Goal: Task Accomplishment & Management: Manage account settings

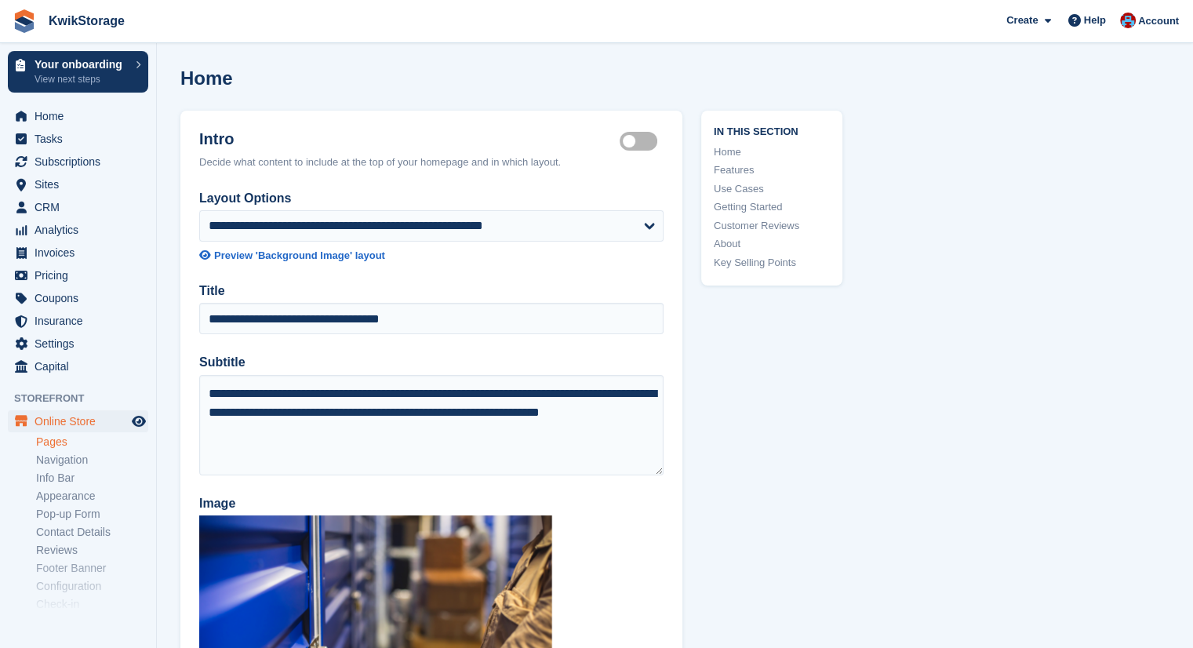
click at [47, 117] on span "Home" at bounding box center [81, 116] width 94 height 22
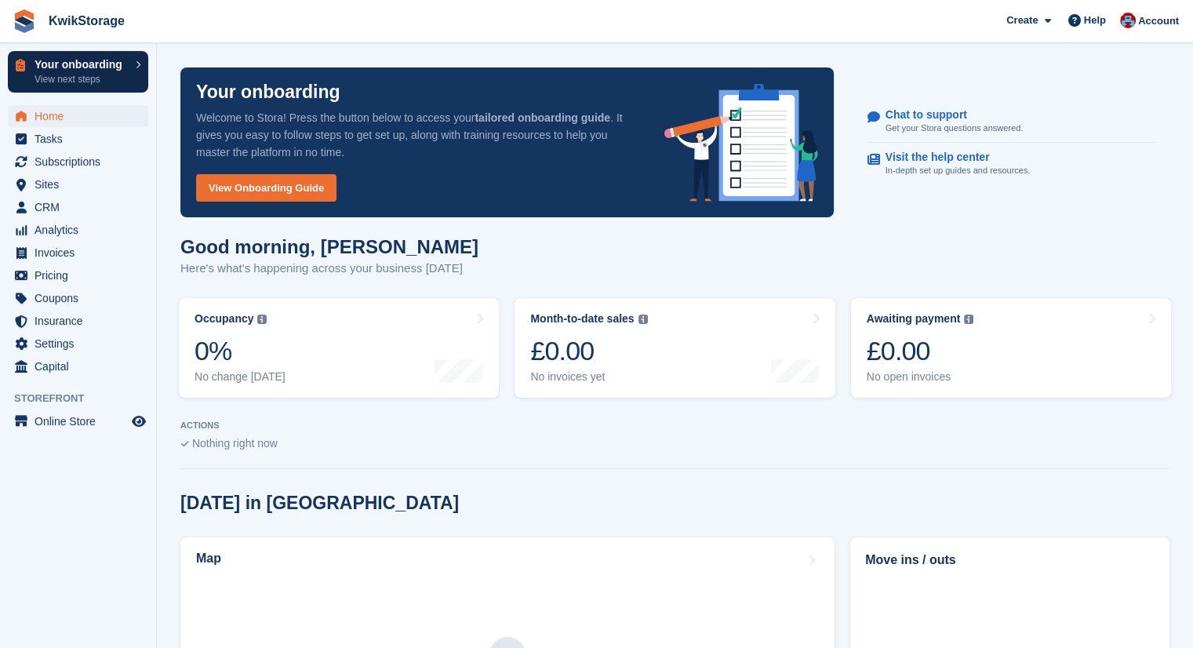
click at [76, 72] on div "Your onboarding View next steps" at bounding box center [80, 72] width 93 height 26
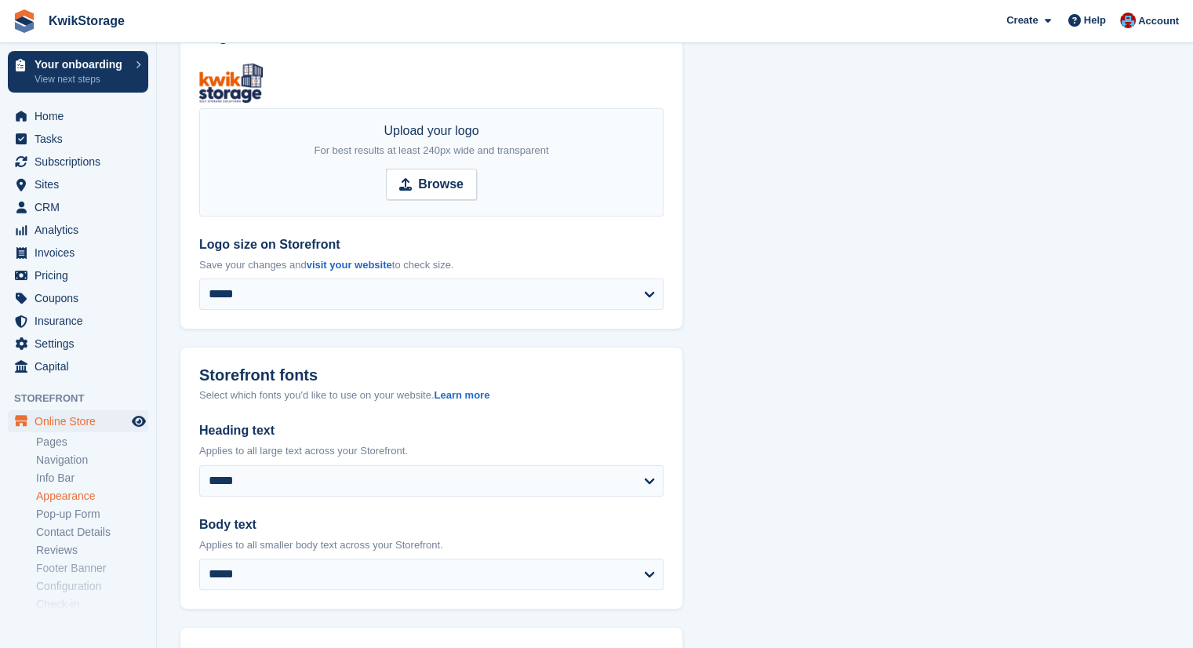
scroll to position [336, 0]
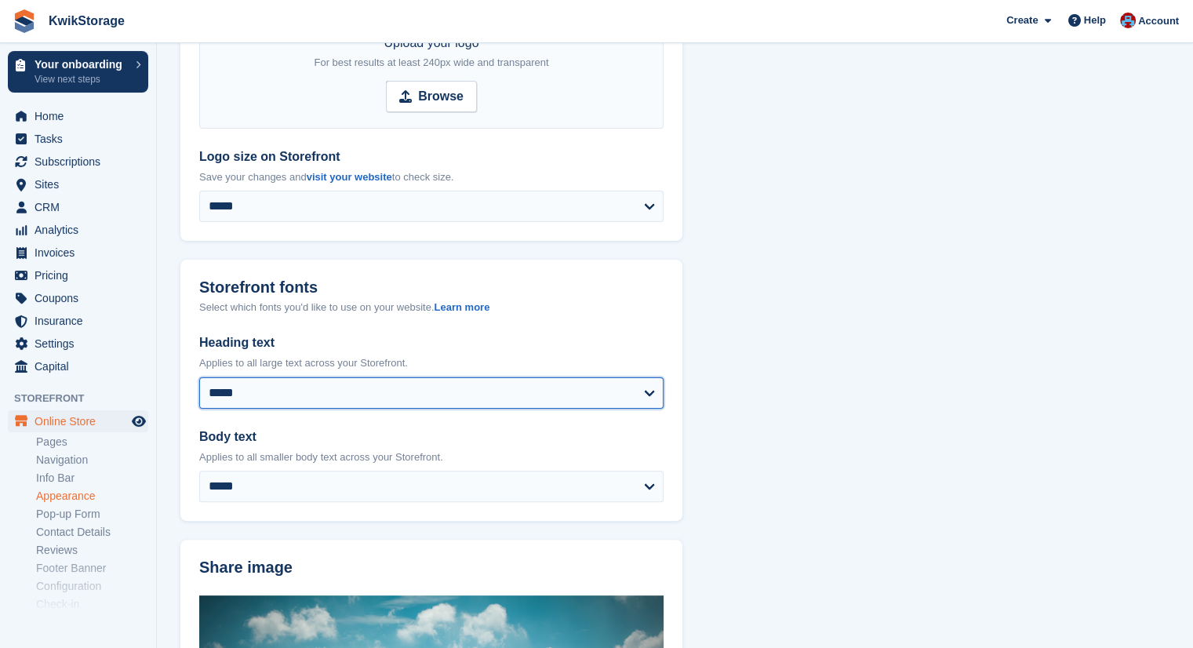
click at [474, 389] on select "**********" at bounding box center [431, 392] width 464 height 31
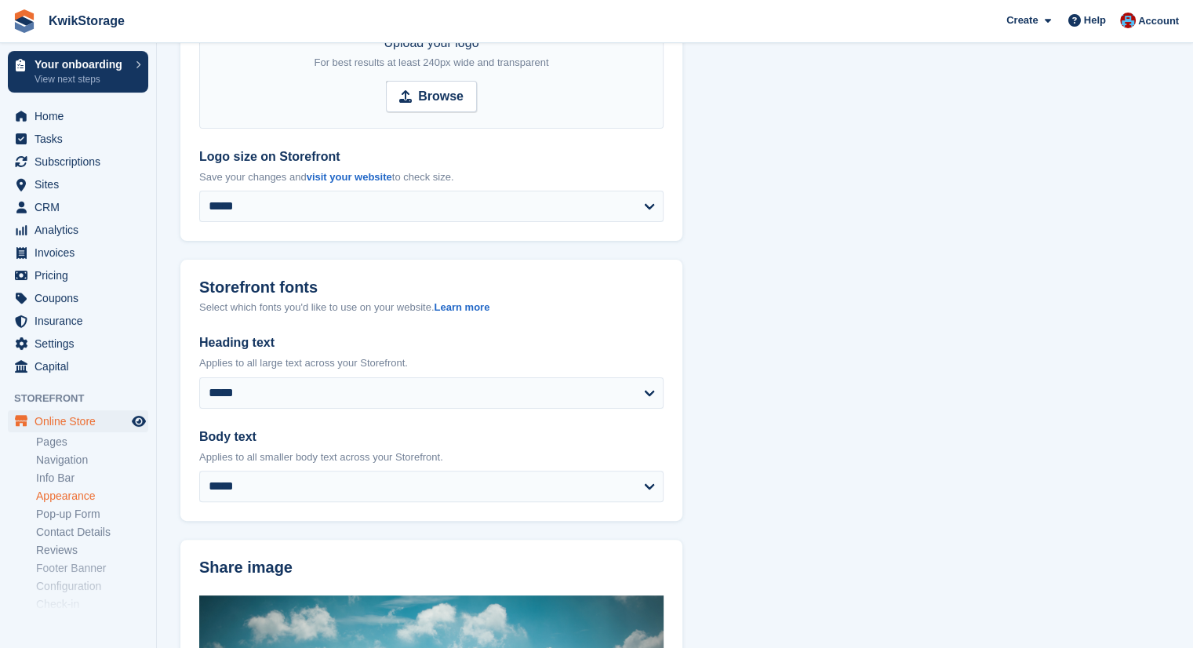
click at [876, 209] on section "**********" at bounding box center [675, 550] width 1036 height 1772
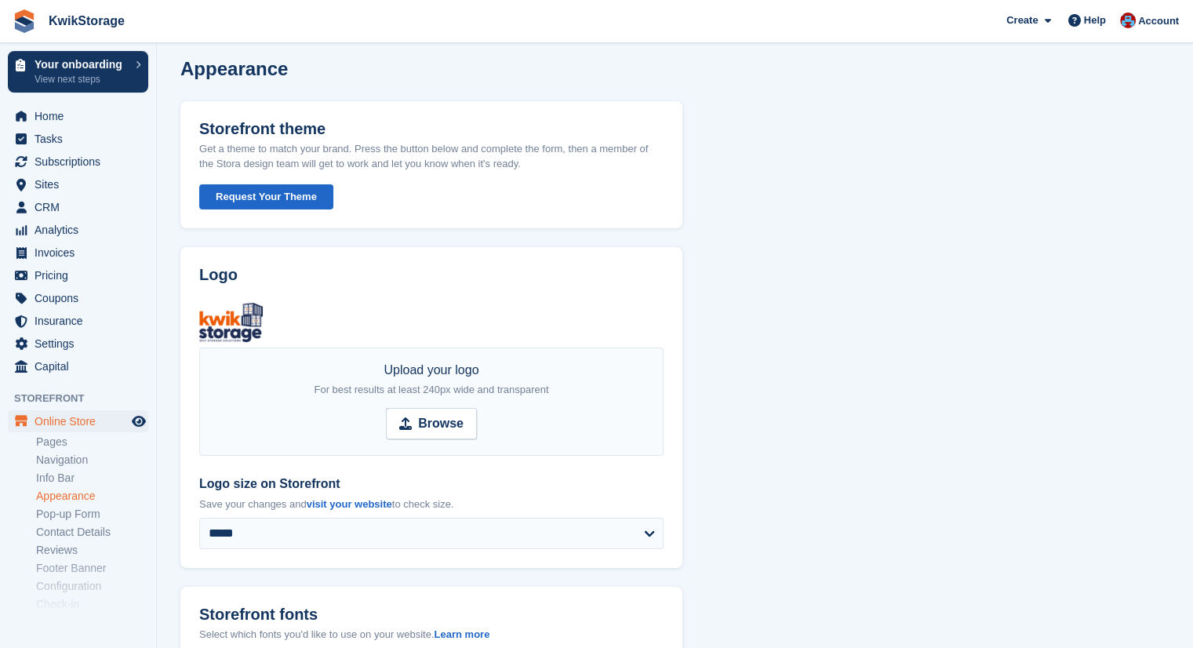
scroll to position [0, 0]
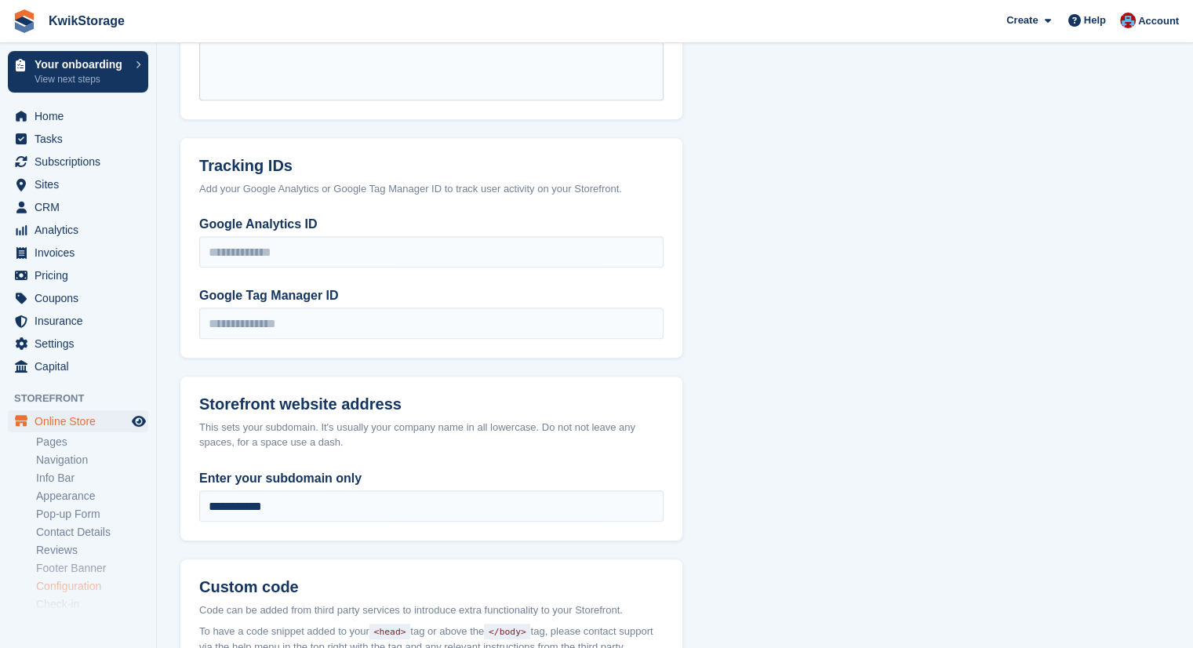
scroll to position [862, 0]
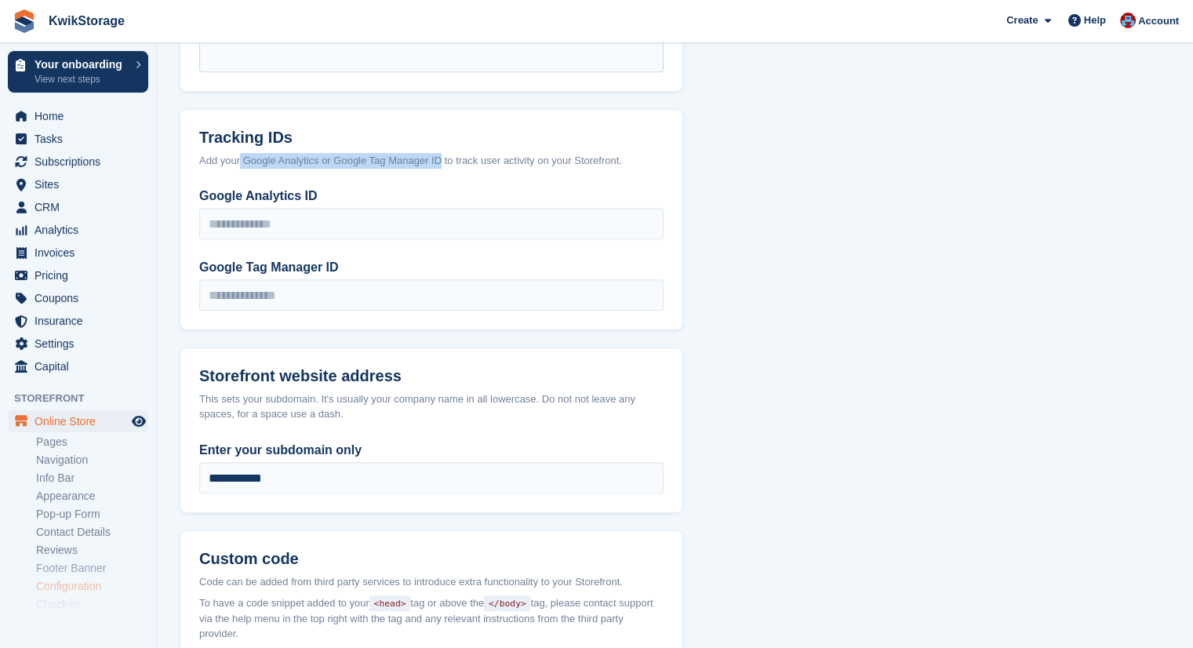
drag, startPoint x: 438, startPoint y: 156, endPoint x: 239, endPoint y: 153, distance: 199.2
click at [239, 153] on div "Add your Google Analytics or Google Tag Manager ID to track user activity on yo…" at bounding box center [431, 161] width 464 height 16
copy div "Google Analytics or Google Tag Manager ID"
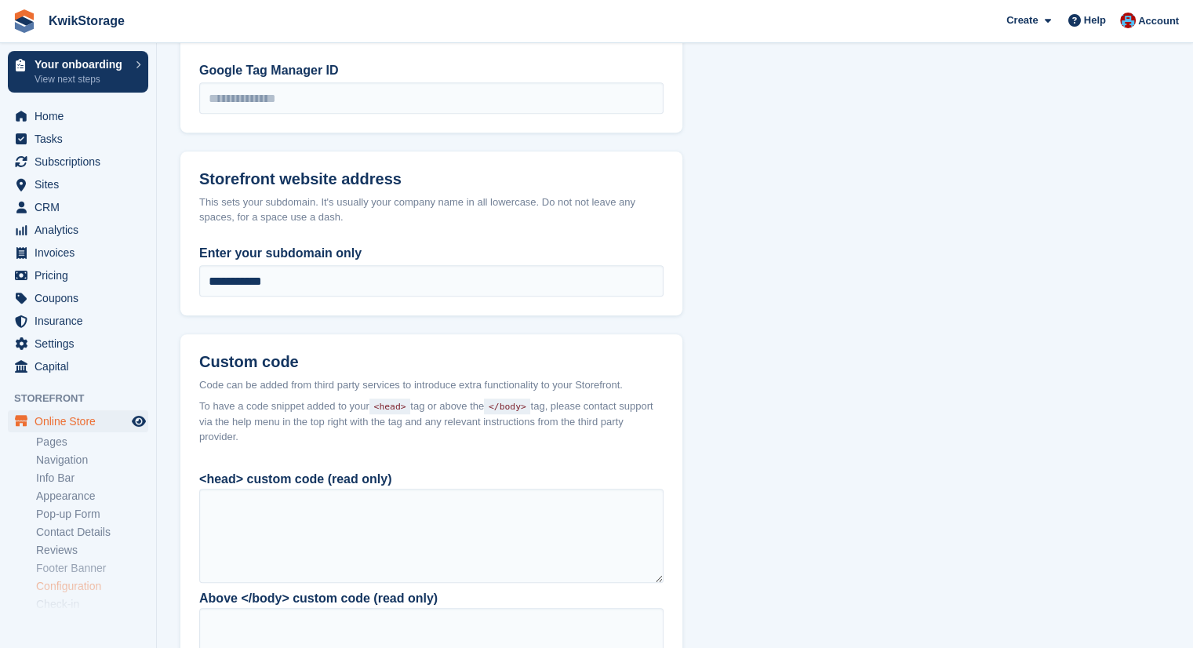
scroll to position [1222, 0]
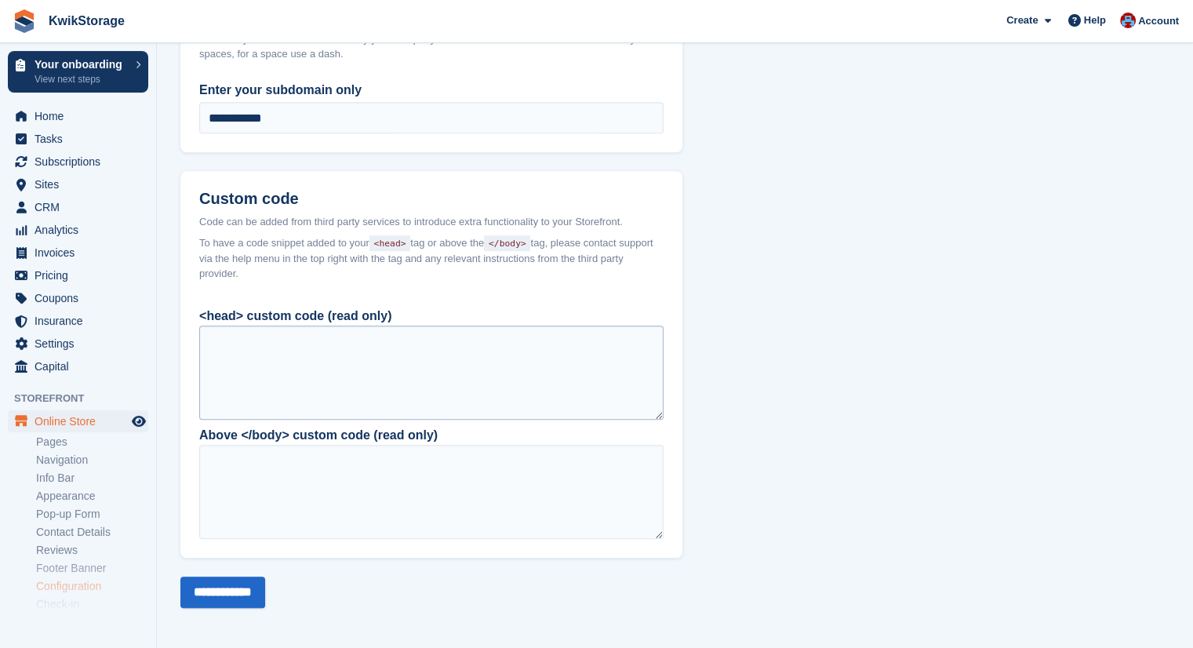
click at [267, 358] on div at bounding box center [431, 372] width 464 height 94
click at [276, 357] on div at bounding box center [431, 372] width 464 height 94
click at [279, 356] on div at bounding box center [431, 372] width 464 height 94
drag, startPoint x: 303, startPoint y: 349, endPoint x: 256, endPoint y: 352, distance: 47.1
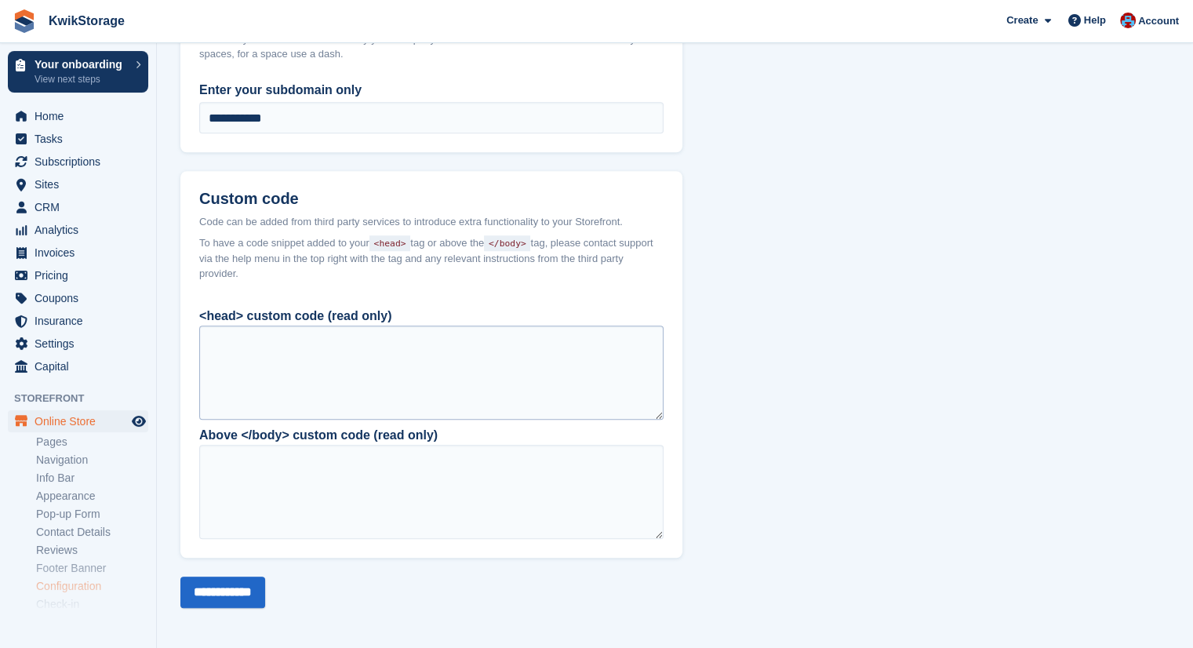
click at [256, 352] on div at bounding box center [431, 372] width 464 height 94
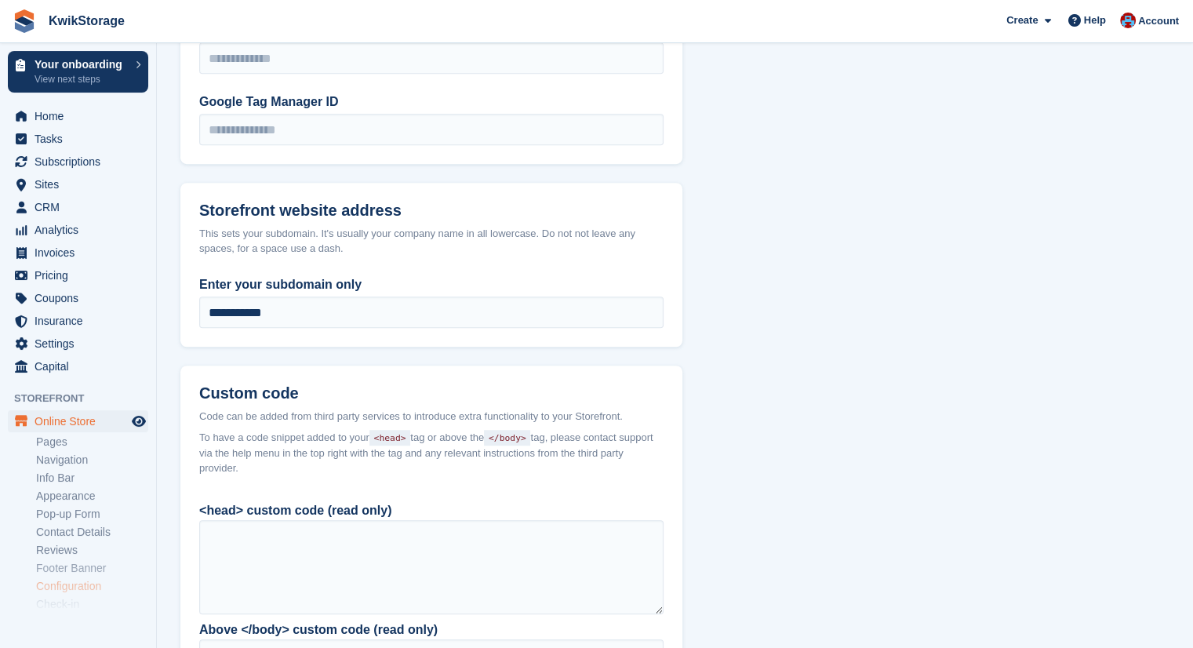
scroll to position [1066, 0]
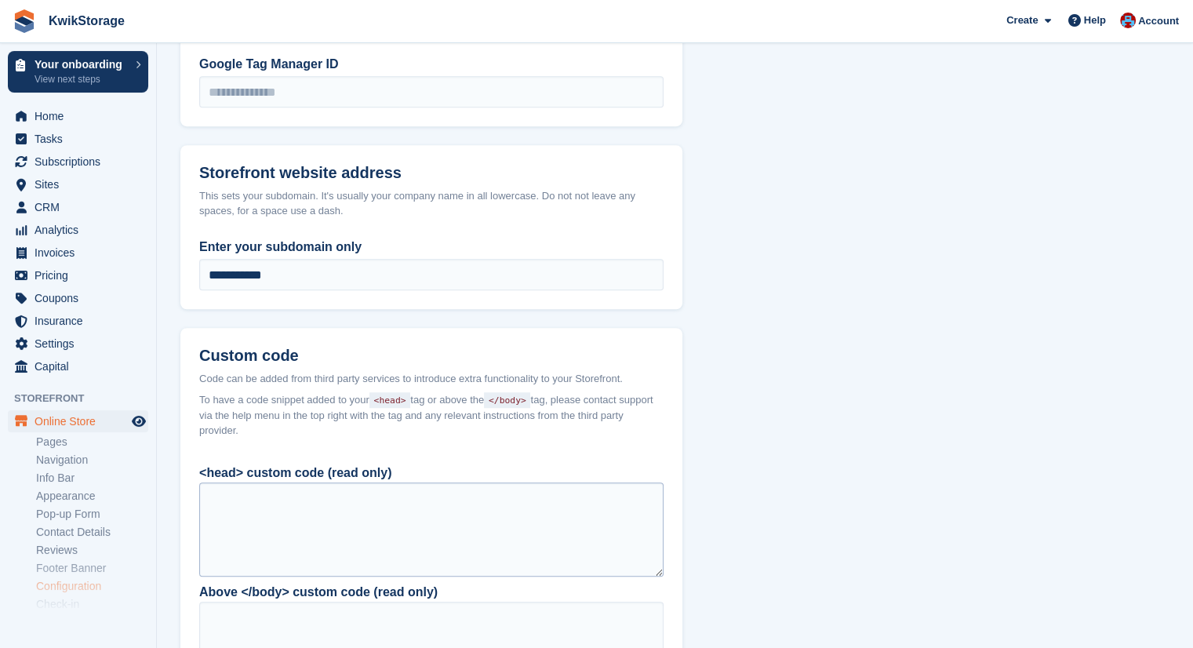
click at [398, 517] on div at bounding box center [431, 529] width 464 height 94
drag, startPoint x: 416, startPoint y: 512, endPoint x: 648, endPoint y: 531, distance: 233.6
click at [647, 529] on div at bounding box center [431, 529] width 464 height 94
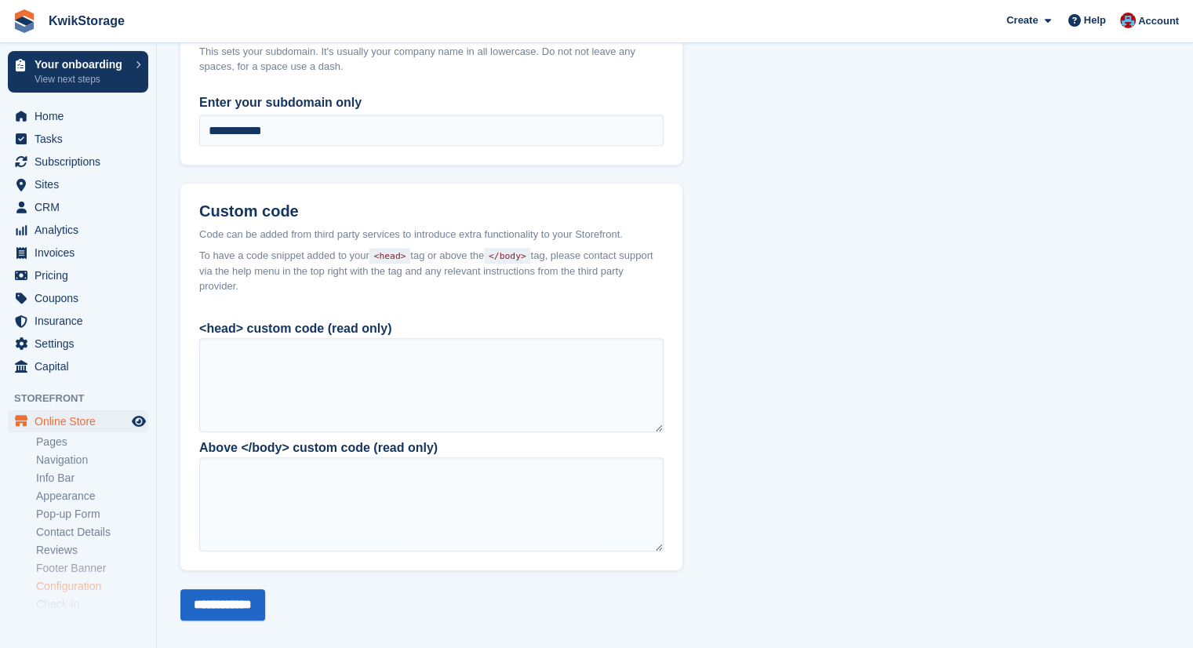
scroll to position [1222, 0]
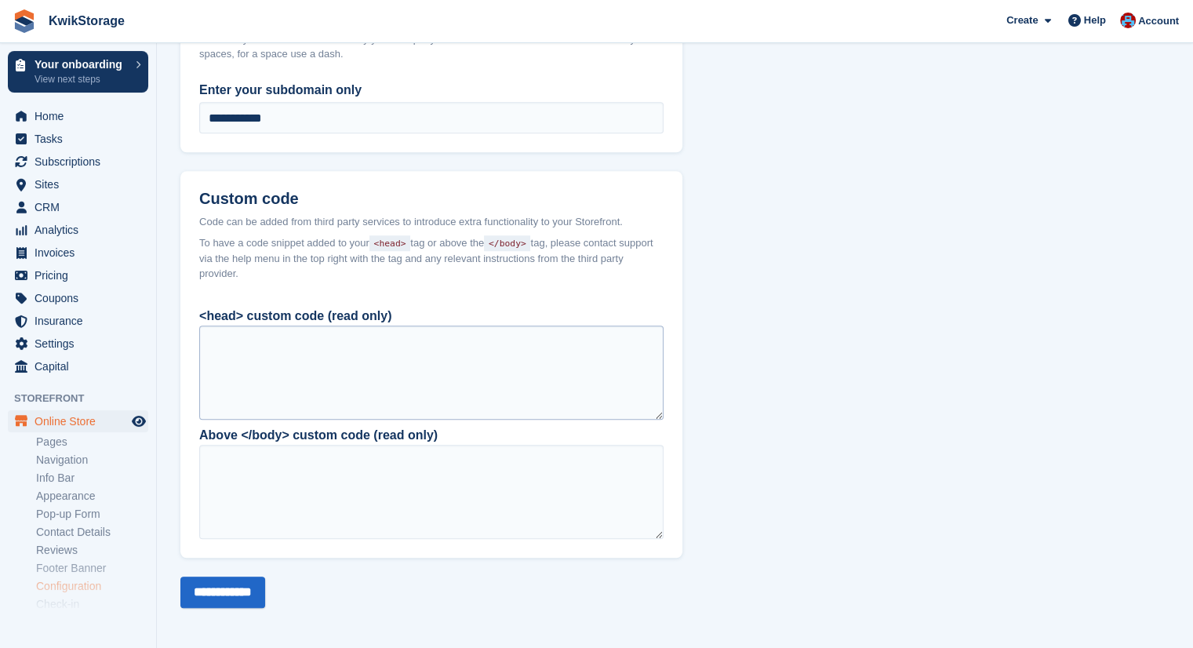
click at [256, 346] on div at bounding box center [431, 372] width 464 height 94
drag, startPoint x: 313, startPoint y: 356, endPoint x: 270, endPoint y: 352, distance: 43.3
drag, startPoint x: 270, startPoint y: 352, endPoint x: 261, endPoint y: 383, distance: 32.5
click at [261, 383] on div at bounding box center [431, 372] width 464 height 94
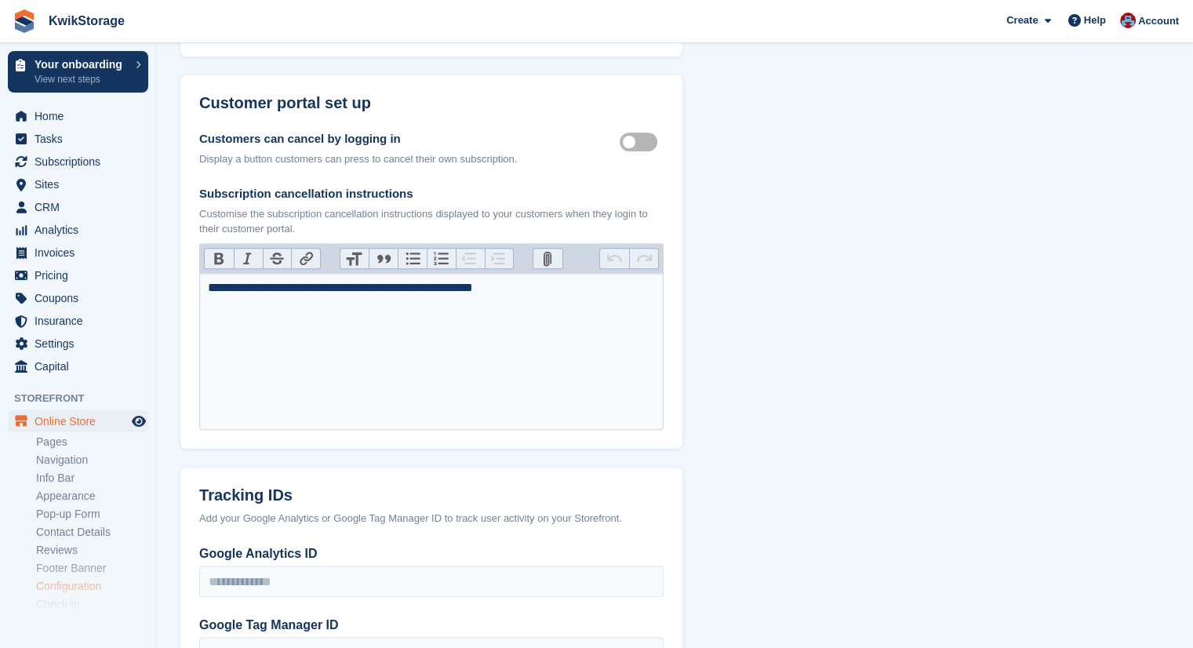
scroll to position [752, 0]
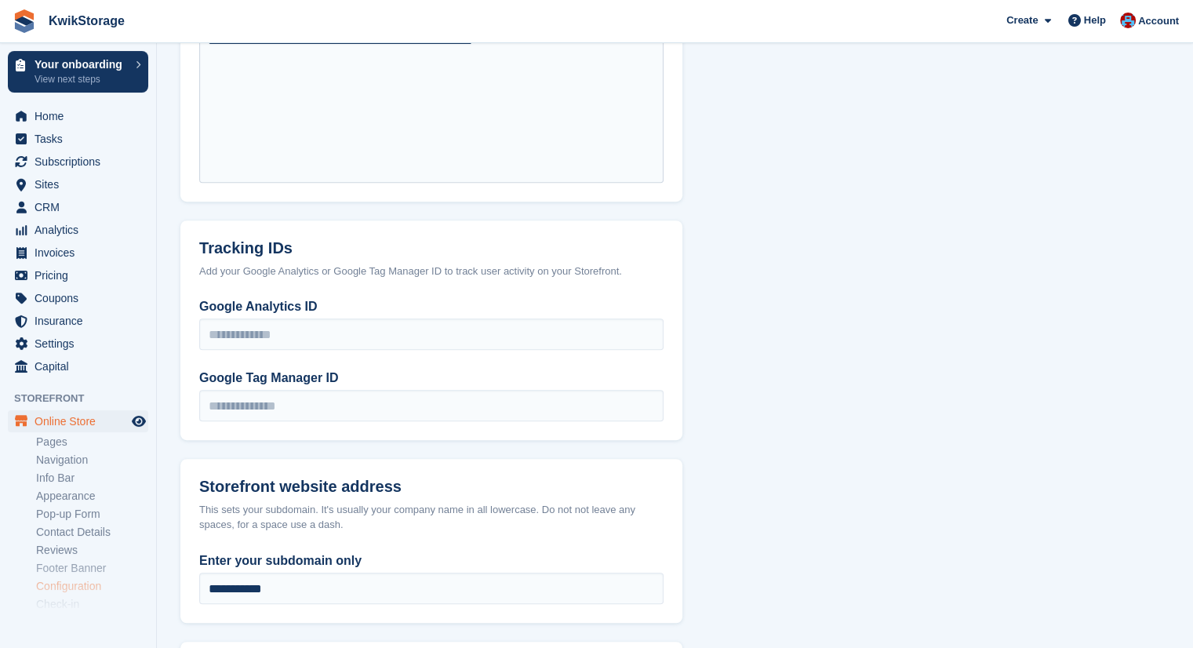
click at [521, 271] on div "Add your Google Analytics or Google Tag Manager ID to track user activity on yo…" at bounding box center [431, 271] width 464 height 16
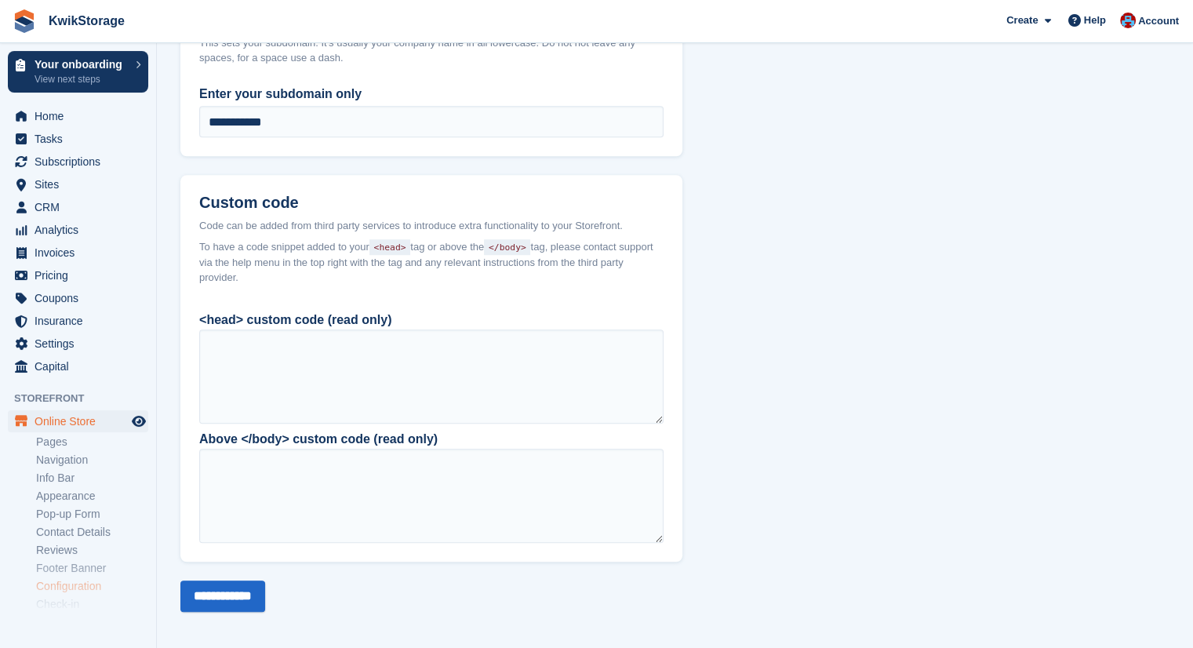
scroll to position [1222, 0]
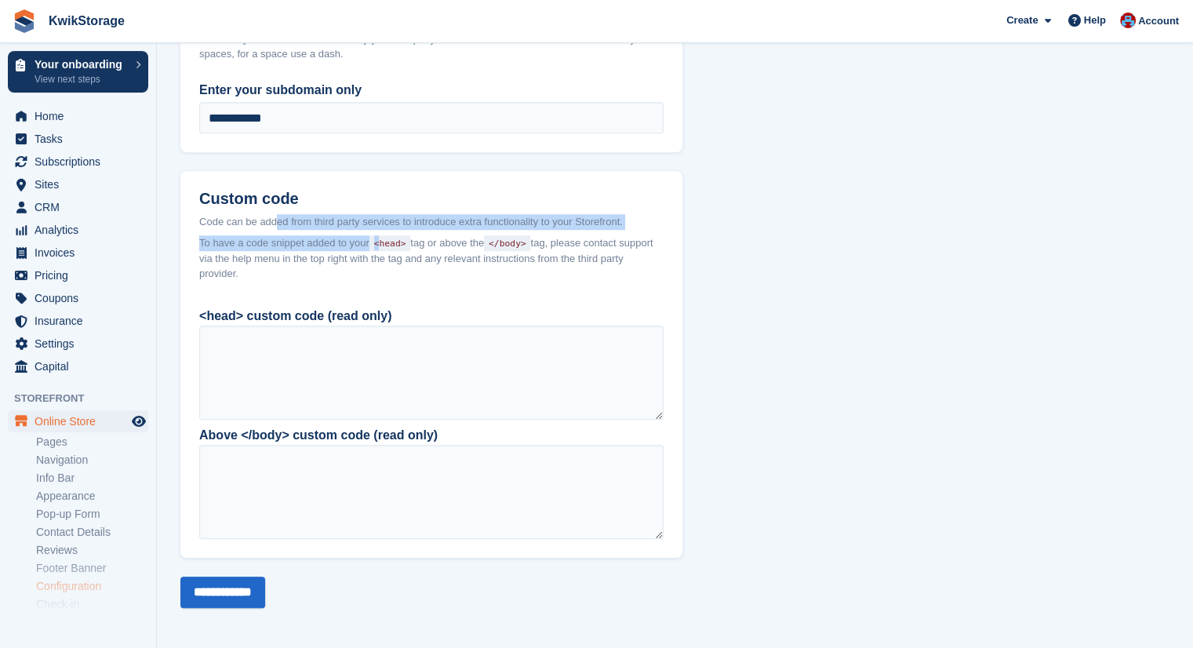
drag, startPoint x: 274, startPoint y: 222, endPoint x: 382, endPoint y: 231, distance: 107.8
click at [382, 231] on header "Custom code Code can be added from third party services to introduce extra func…" at bounding box center [431, 231] width 502 height 120
click at [465, 216] on div "Code can be added from third party services to introduce extra functionality to…" at bounding box center [431, 222] width 464 height 16
click at [497, 219] on div "Code can be added from third party services to introduce extra functionality to…" at bounding box center [431, 222] width 464 height 16
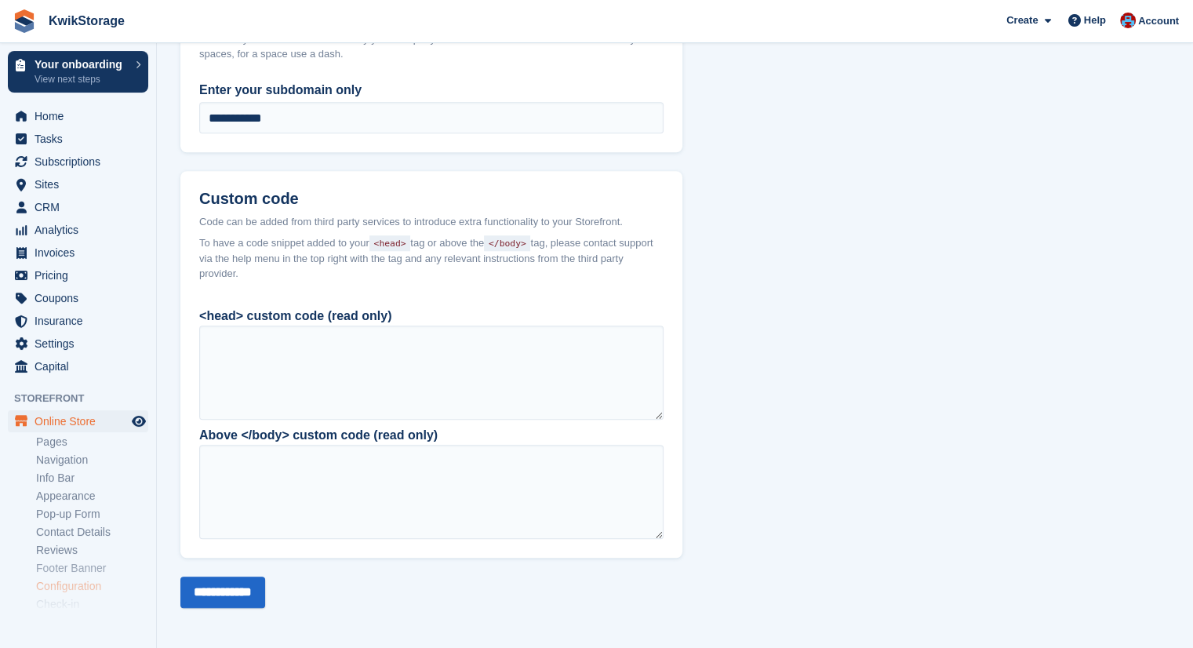
click at [661, 236] on span "To have a code snippet added to your <head> tag or above the </body> tag, pleas…" at bounding box center [431, 258] width 464 height 46
click at [565, 341] on div at bounding box center [431, 372] width 464 height 94
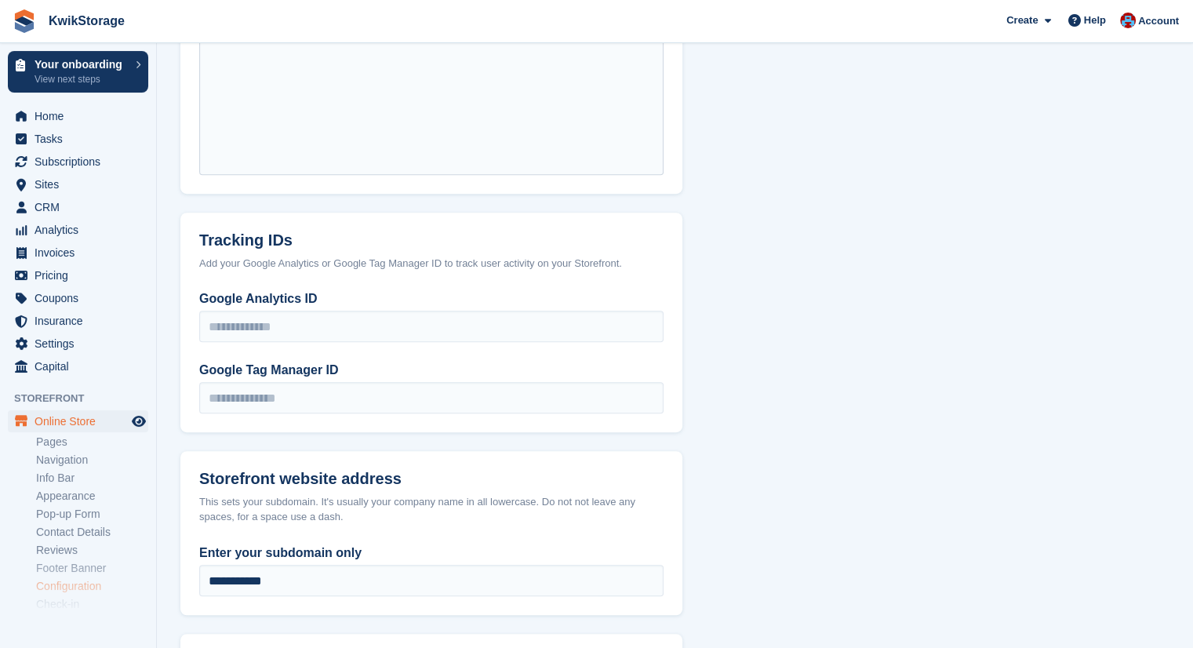
scroll to position [752, 0]
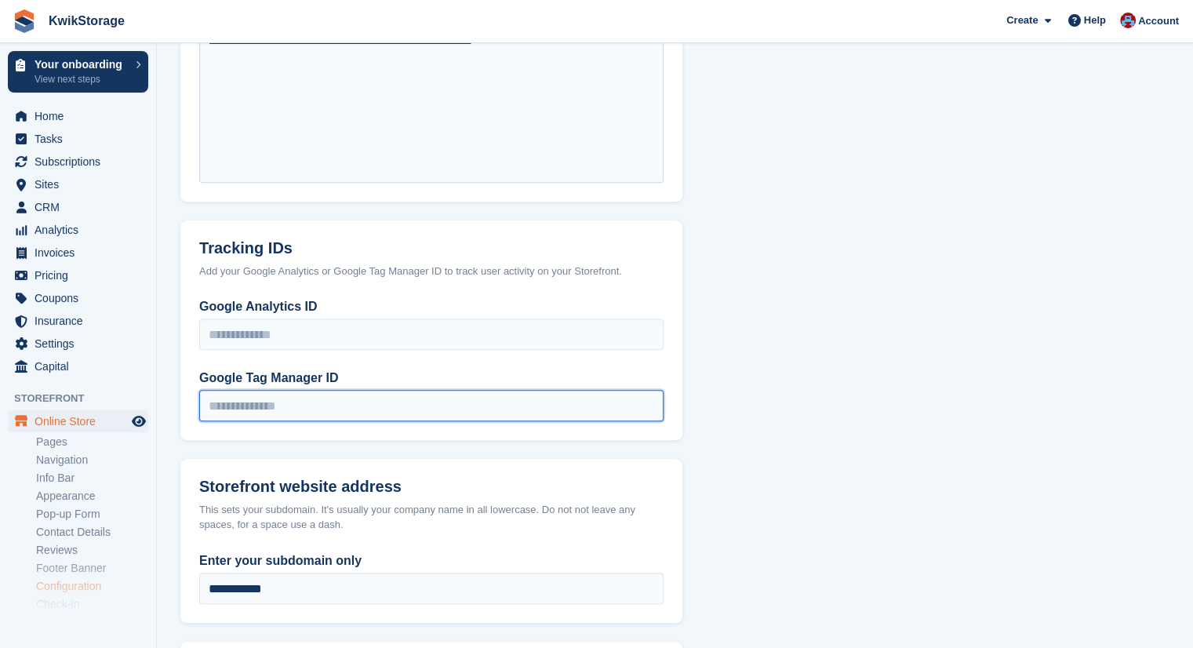
click at [315, 399] on input "Google Tag Manager ID" at bounding box center [431, 405] width 464 height 31
paste input "**********"
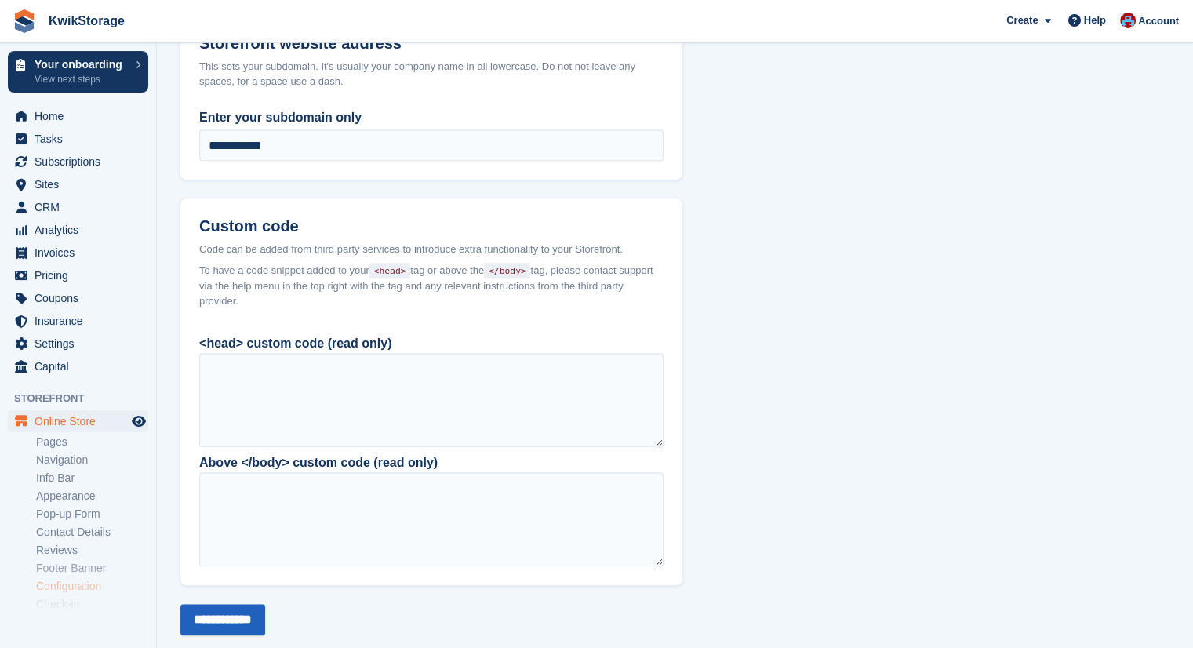
scroll to position [1222, 0]
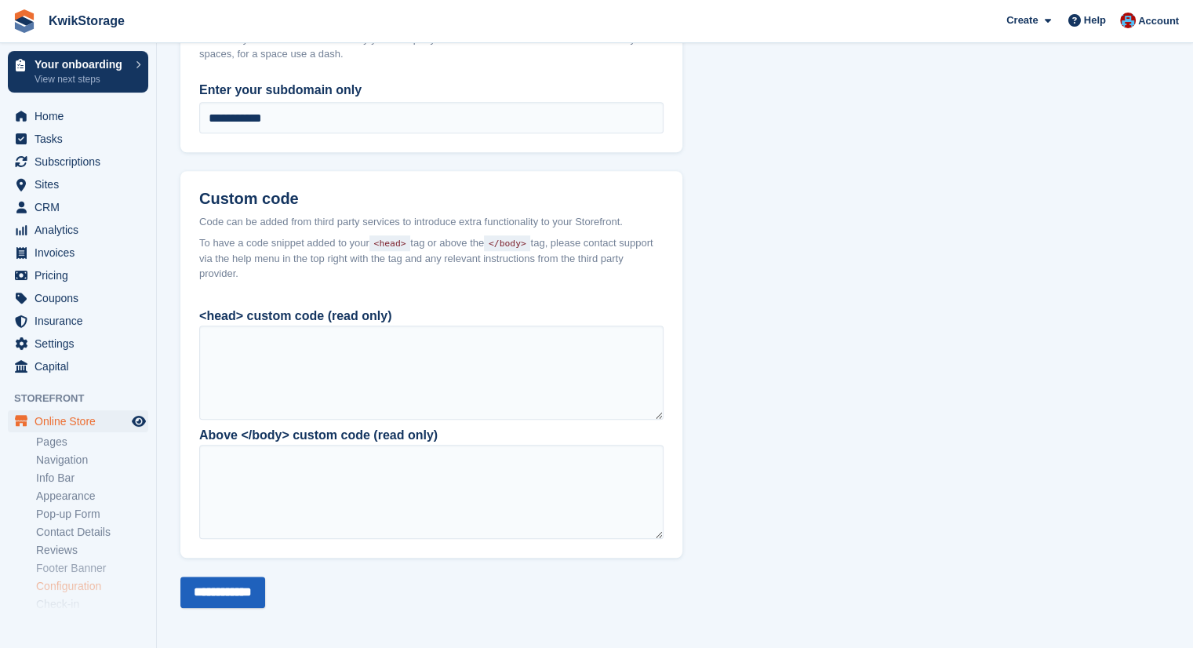
type input "**********"
click at [229, 594] on input "**********" at bounding box center [222, 591] width 85 height 31
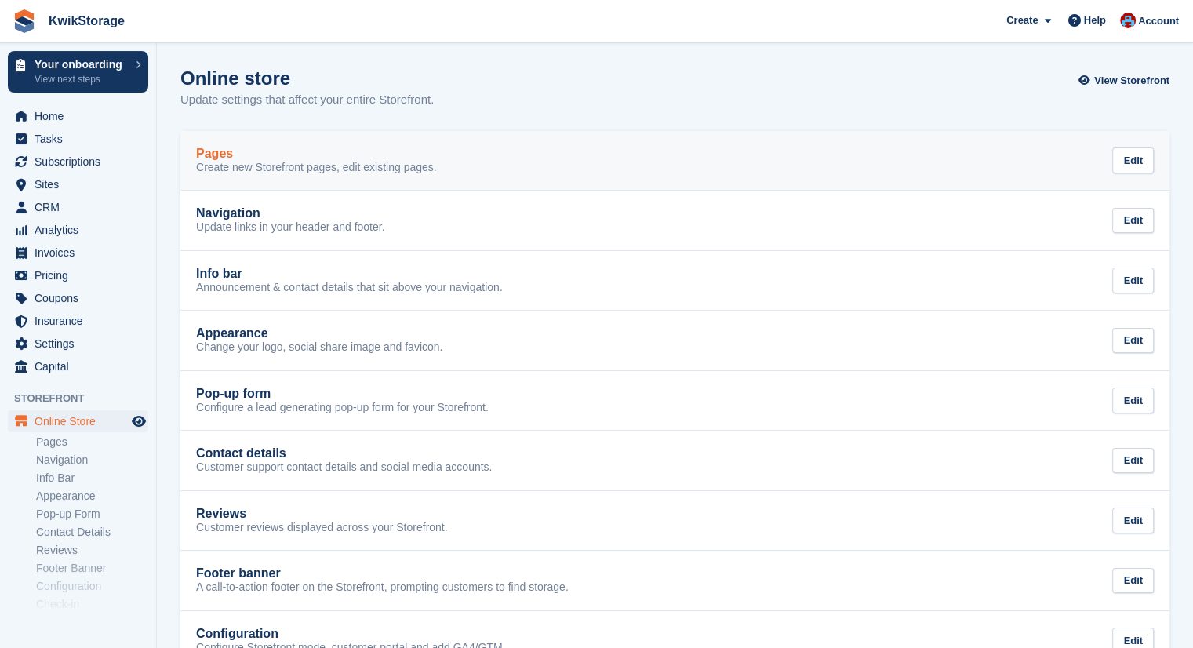
click at [385, 158] on div "Pages" at bounding box center [316, 154] width 241 height 14
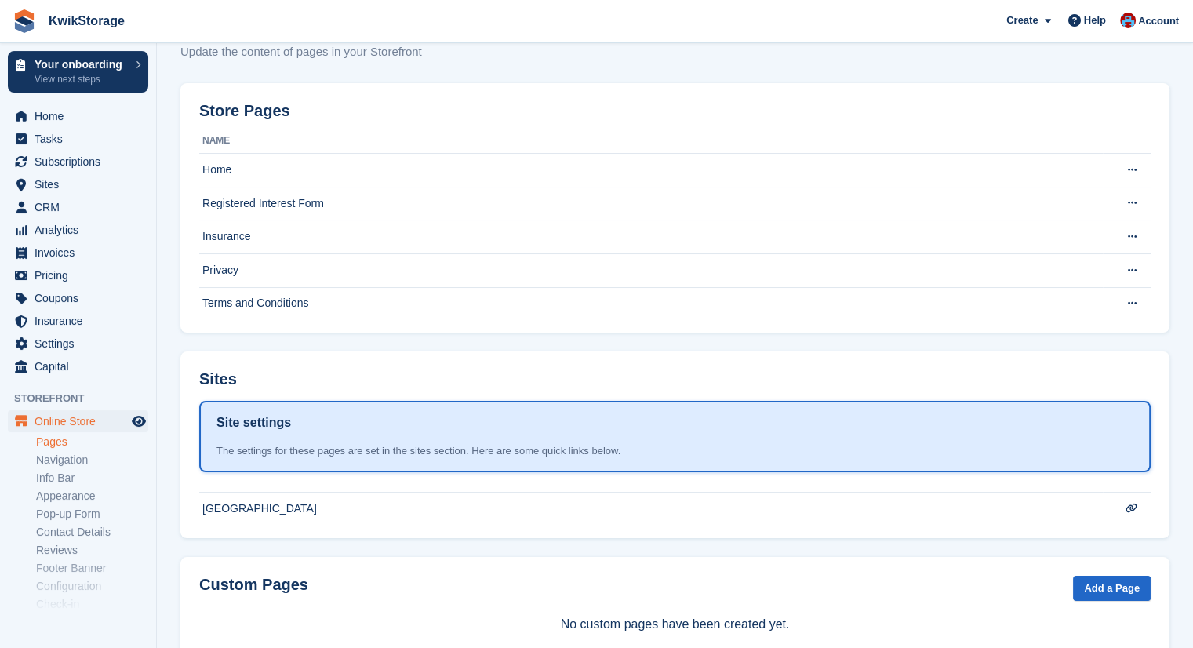
scroll to position [91, 0]
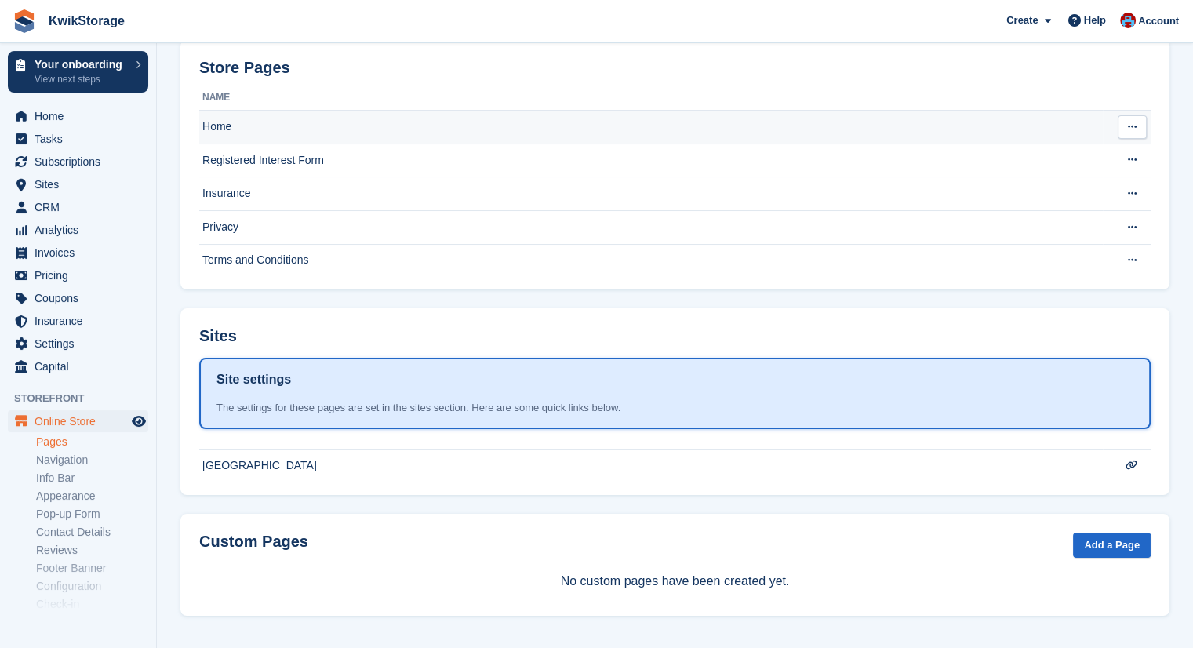
click at [287, 125] on td "Home" at bounding box center [650, 128] width 903 height 34
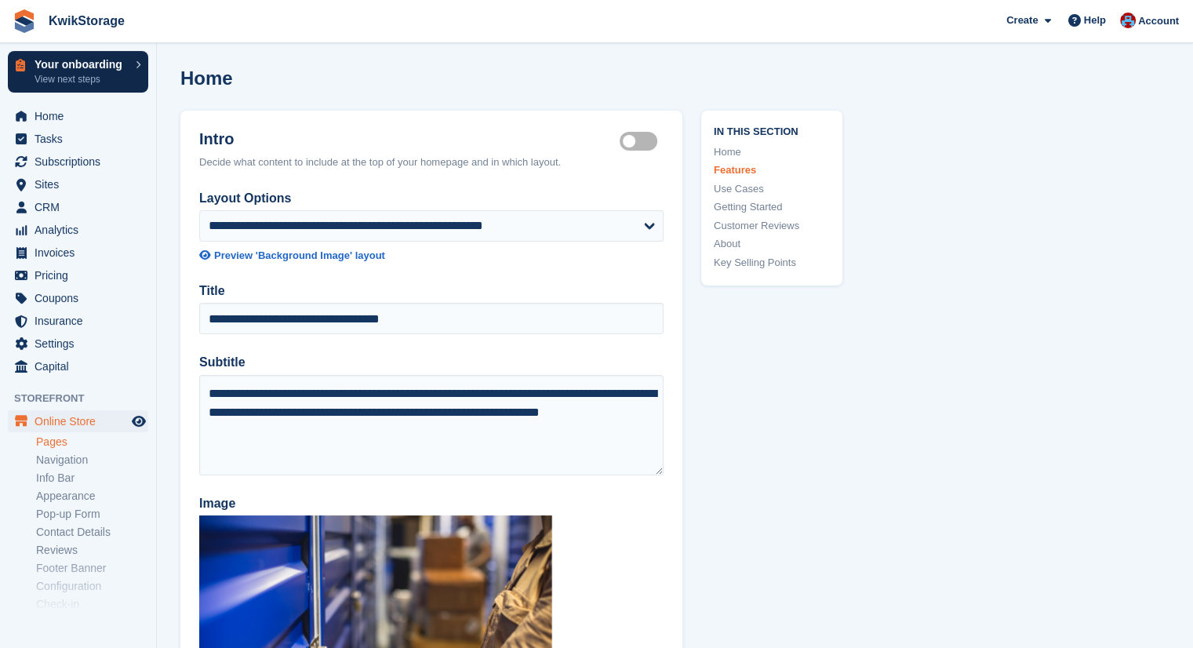
click at [103, 71] on div "Your onboarding View next steps" at bounding box center [80, 72] width 93 height 26
